Goal: Book appointment/travel/reservation

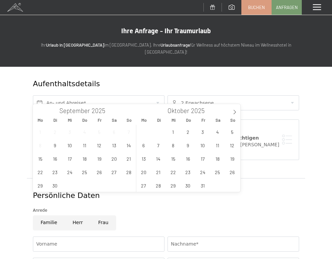
click at [131, 95] on input "text" at bounding box center [98, 102] width 131 height 15
click at [236, 113] on icon at bounding box center [234, 112] width 5 height 5
click at [217, 132] on span "6" at bounding box center [217, 131] width 13 height 13
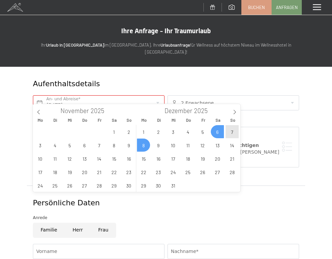
click at [144, 146] on span "8" at bounding box center [143, 144] width 13 height 13
type input "Sa. 06.12.2025 - Mo. 08.12.2025"
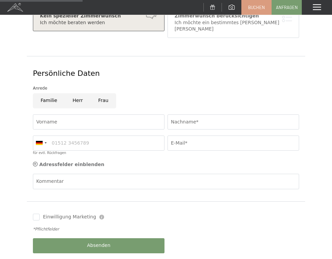
scroll to position [134, 0]
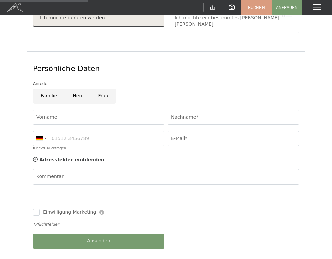
click at [104, 89] on input "Frau" at bounding box center [103, 96] width 25 height 15
radio input "true"
click at [117, 110] on input "Vorname" at bounding box center [98, 117] width 131 height 15
type input "Katharina"
type input "Schöpf"
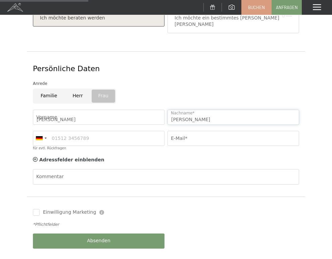
type input "06643941123"
type input "biene.schoepf@gmail.com"
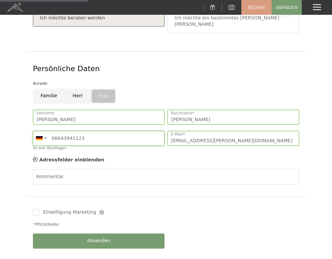
click at [67, 131] on input "06643941123" at bounding box center [98, 138] width 131 height 15
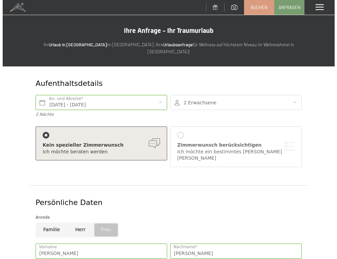
scroll to position [0, 0]
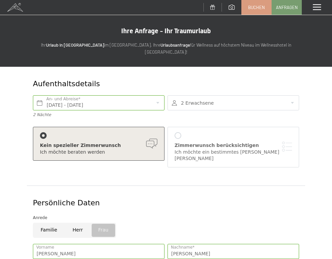
type input "06643841123"
click at [178, 132] on div at bounding box center [177, 135] width 7 height 7
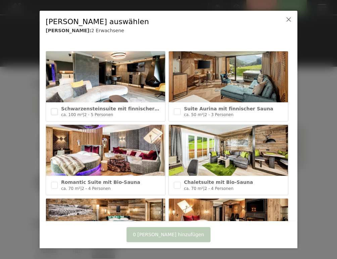
click at [56, 109] on input "checkbox" at bounding box center [54, 111] width 7 height 7
checkbox input "true"
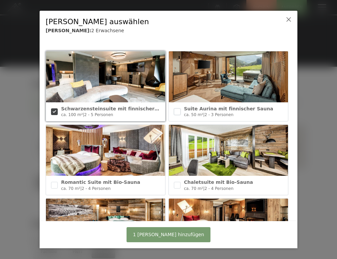
click at [176, 109] on input "checkbox" at bounding box center [177, 111] width 7 height 7
checkbox input "true"
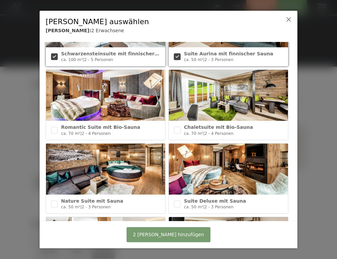
scroll to position [67, 0]
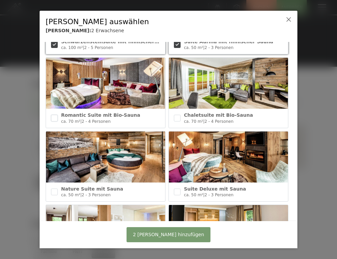
click at [52, 117] on input "checkbox" at bounding box center [54, 118] width 7 height 7
checkbox input "true"
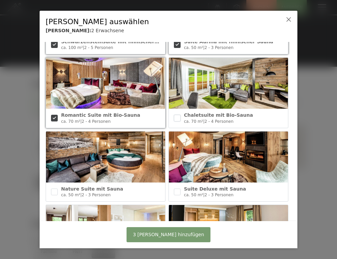
click at [177, 117] on input "checkbox" at bounding box center [177, 118] width 7 height 7
checkbox input "true"
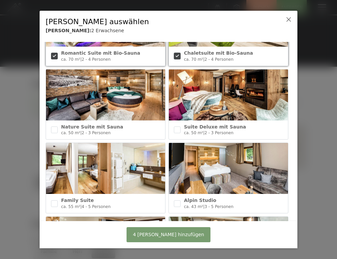
scroll to position [134, 0]
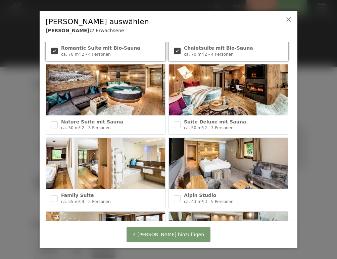
click at [54, 125] on input "checkbox" at bounding box center [54, 124] width 7 height 7
checkbox input "true"
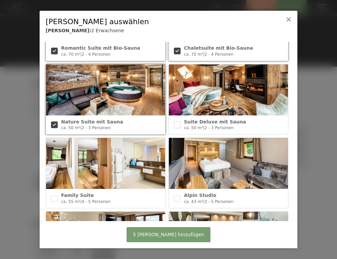
click at [176, 122] on input "checkbox" at bounding box center [177, 124] width 7 height 7
checkbox input "true"
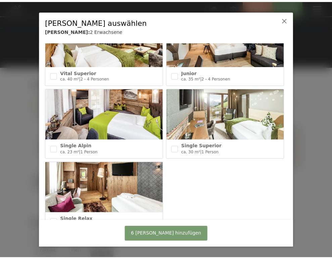
scroll to position [349, 0]
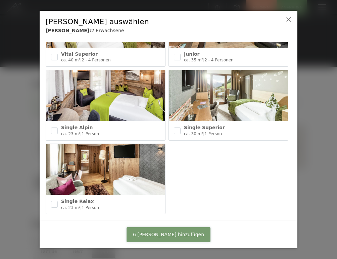
click at [182, 234] on span "6 Zimmer hinzufügen" at bounding box center [168, 234] width 71 height 7
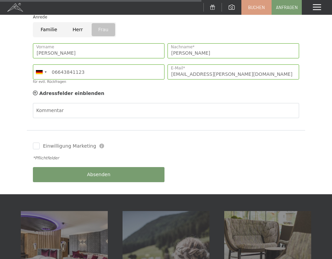
scroll to position [469, 0]
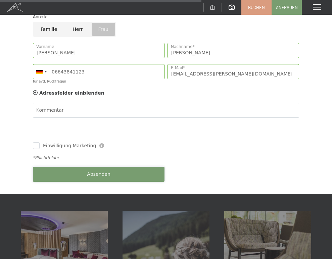
click at [94, 171] on span "Absenden" at bounding box center [98, 174] width 23 height 7
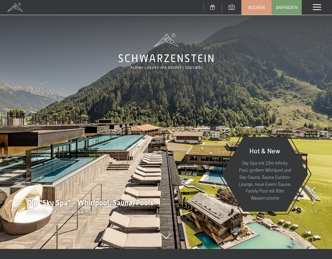
click at [319, 4] on span at bounding box center [316, 7] width 8 height 6
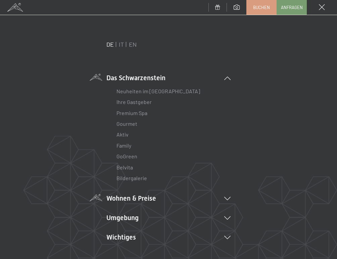
click at [165, 197] on li "Wohnen & Preise Inklusivleistungen Zimmer & Preise Liste Angebote Liste Familie…" at bounding box center [168, 197] width 124 height 9
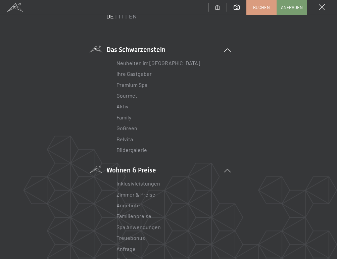
scroll to position [67, 0]
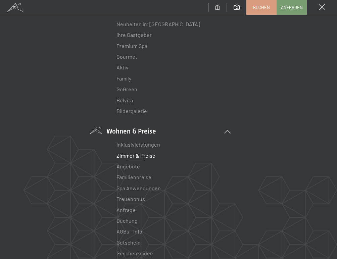
click at [137, 155] on link "Zimmer & Preise" at bounding box center [135, 155] width 39 height 6
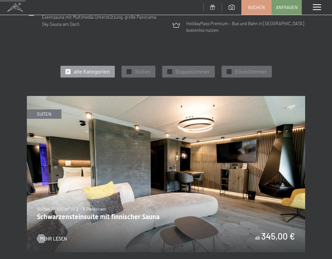
scroll to position [302, 0]
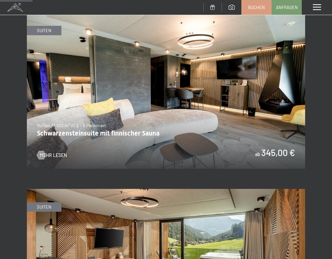
click at [177, 134] on img at bounding box center [166, 90] width 278 height 156
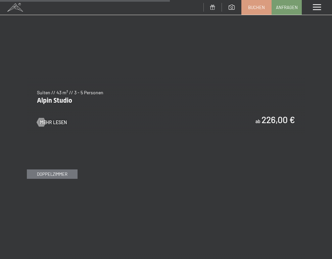
scroll to position [1576, 0]
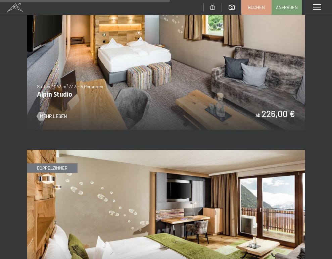
click at [184, 86] on img at bounding box center [166, 52] width 278 height 156
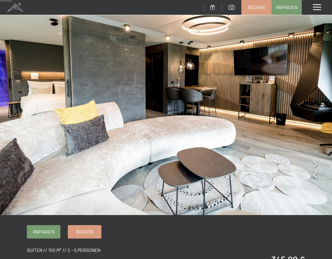
scroll to position [34, 0]
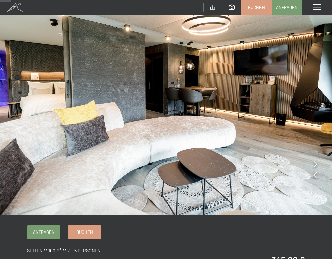
click at [316, 162] on icon at bounding box center [315, 164] width 4 height 7
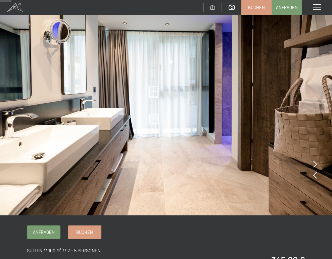
click at [315, 164] on icon at bounding box center [315, 164] width 4 height 7
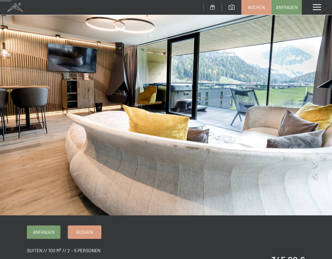
click at [315, 164] on icon at bounding box center [315, 164] width 4 height 7
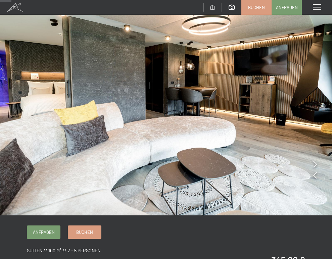
click at [315, 164] on icon at bounding box center [315, 164] width 4 height 7
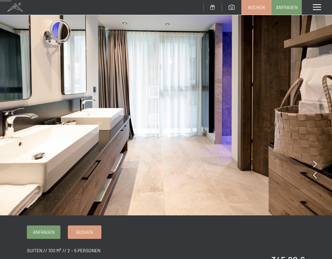
click at [315, 164] on icon at bounding box center [315, 164] width 4 height 7
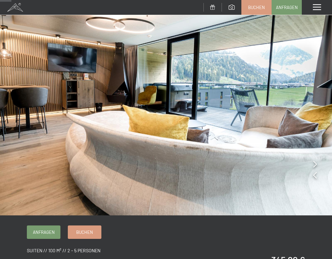
click at [315, 164] on icon at bounding box center [315, 164] width 4 height 7
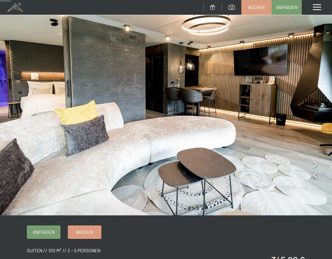
click at [315, 164] on icon at bounding box center [315, 164] width 4 height 7
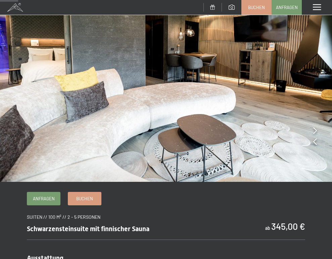
scroll to position [0, 0]
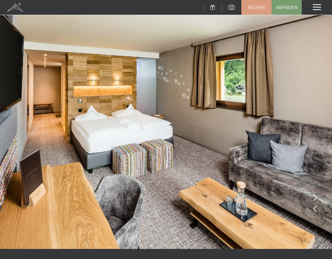
click at [313, 195] on icon at bounding box center [315, 197] width 4 height 7
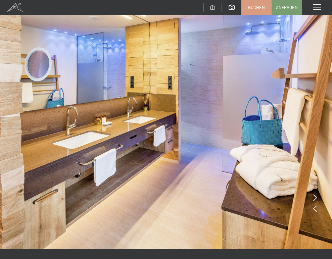
click at [313, 195] on icon at bounding box center [315, 197] width 4 height 7
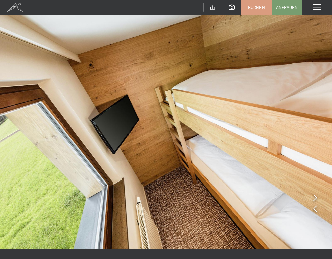
click at [313, 195] on icon at bounding box center [315, 197] width 4 height 7
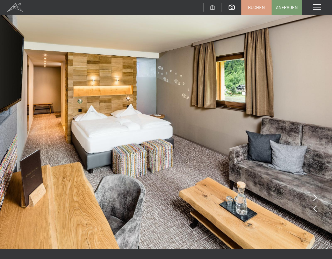
click at [313, 195] on icon at bounding box center [315, 197] width 4 height 7
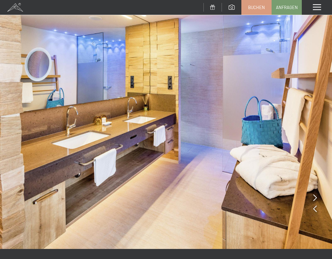
click at [313, 195] on icon at bounding box center [315, 197] width 4 height 7
